Goal: Information Seeking & Learning: Learn about a topic

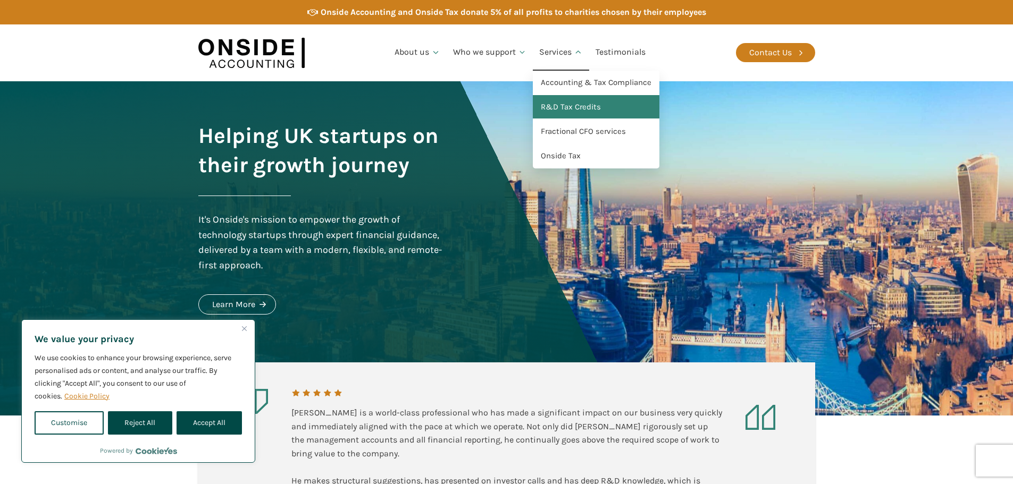
click at [579, 106] on link "R&D Tax Credits" at bounding box center [596, 107] width 127 height 24
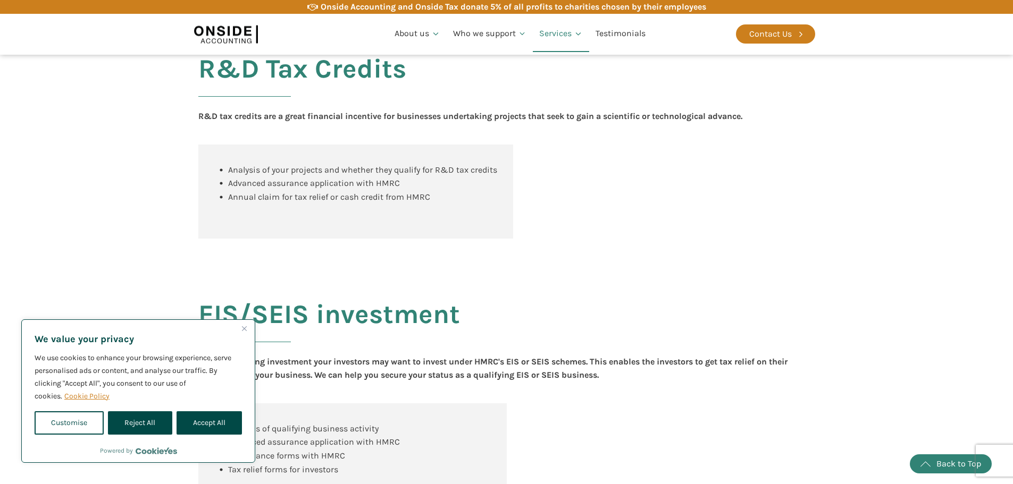
scroll to position [787, 0]
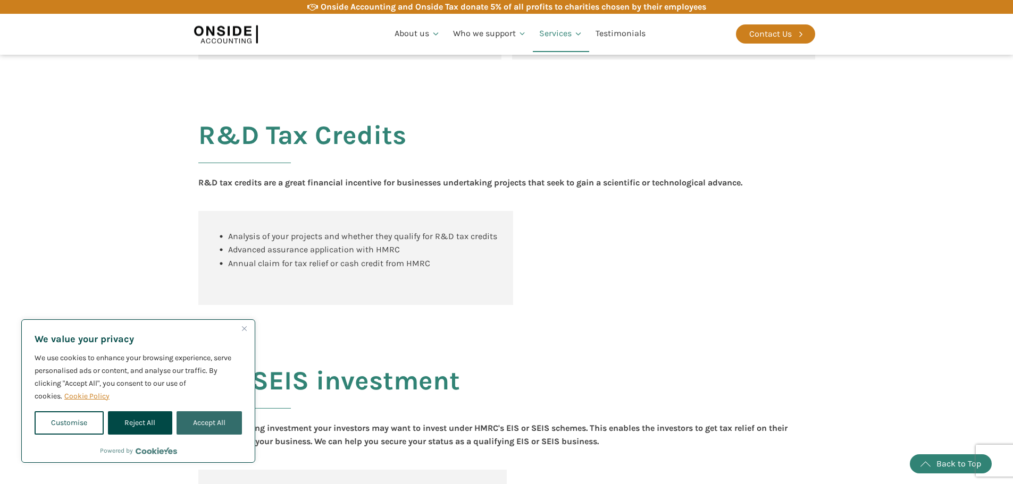
click at [226, 425] on button "Accept All" at bounding box center [209, 423] width 65 height 23
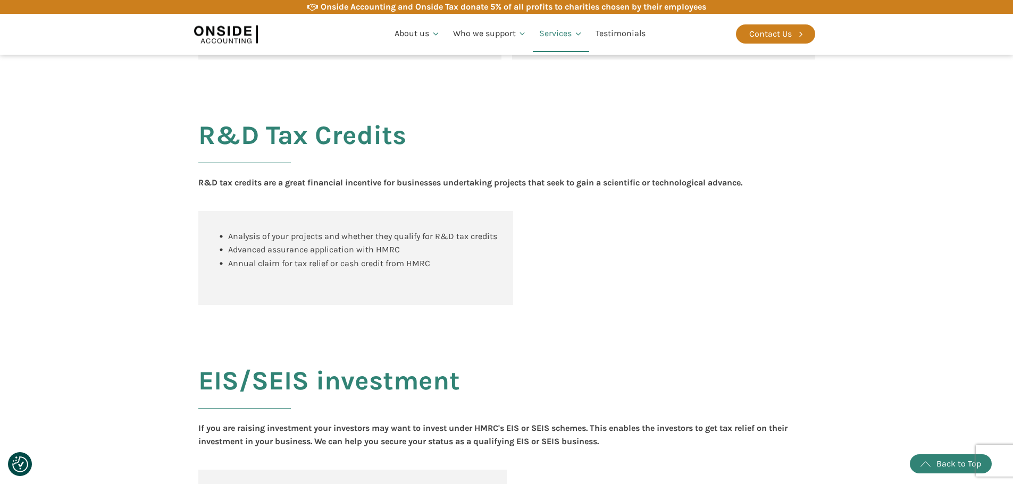
checkbox input "true"
